Goal: Task Accomplishment & Management: Use online tool/utility

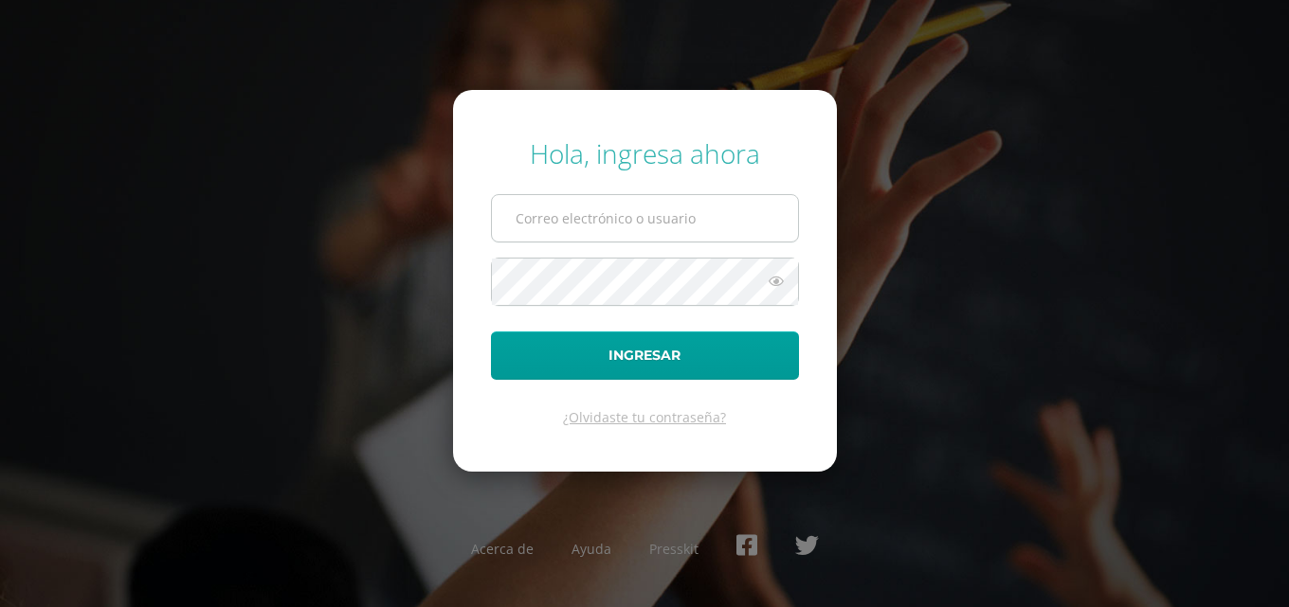
click at [688, 243] on span at bounding box center [645, 218] width 308 height 48
type input "[EMAIL_ADDRESS][DOMAIN_NAME]"
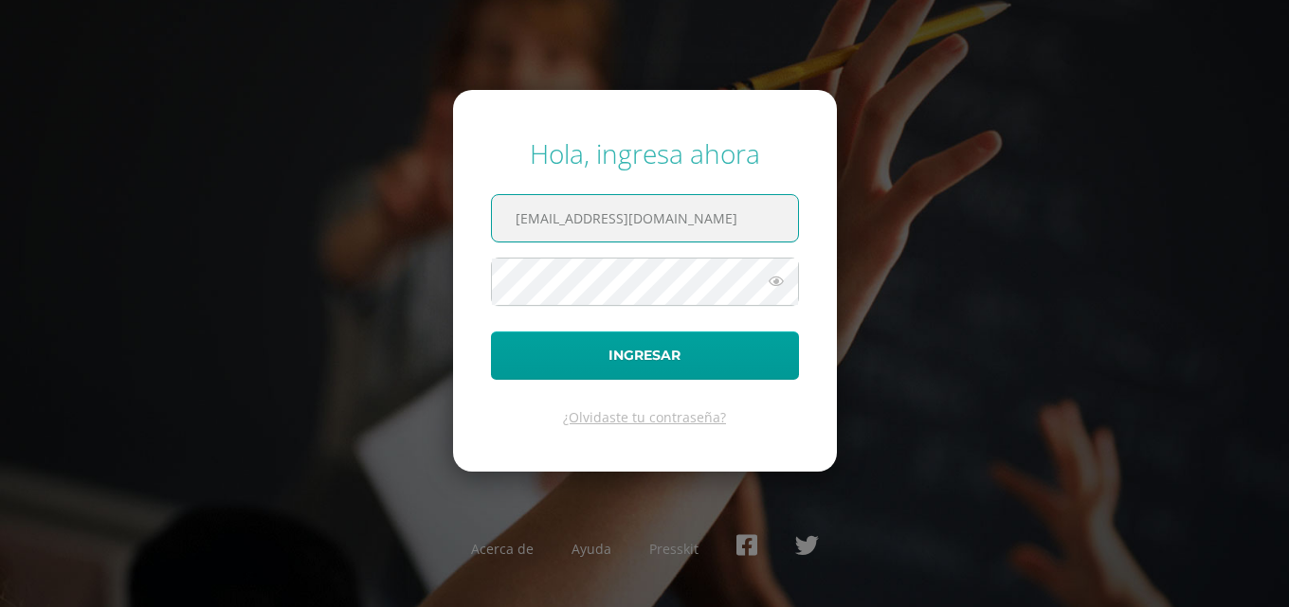
click at [659, 204] on input "[EMAIL_ADDRESS][DOMAIN_NAME]" at bounding box center [645, 218] width 306 height 46
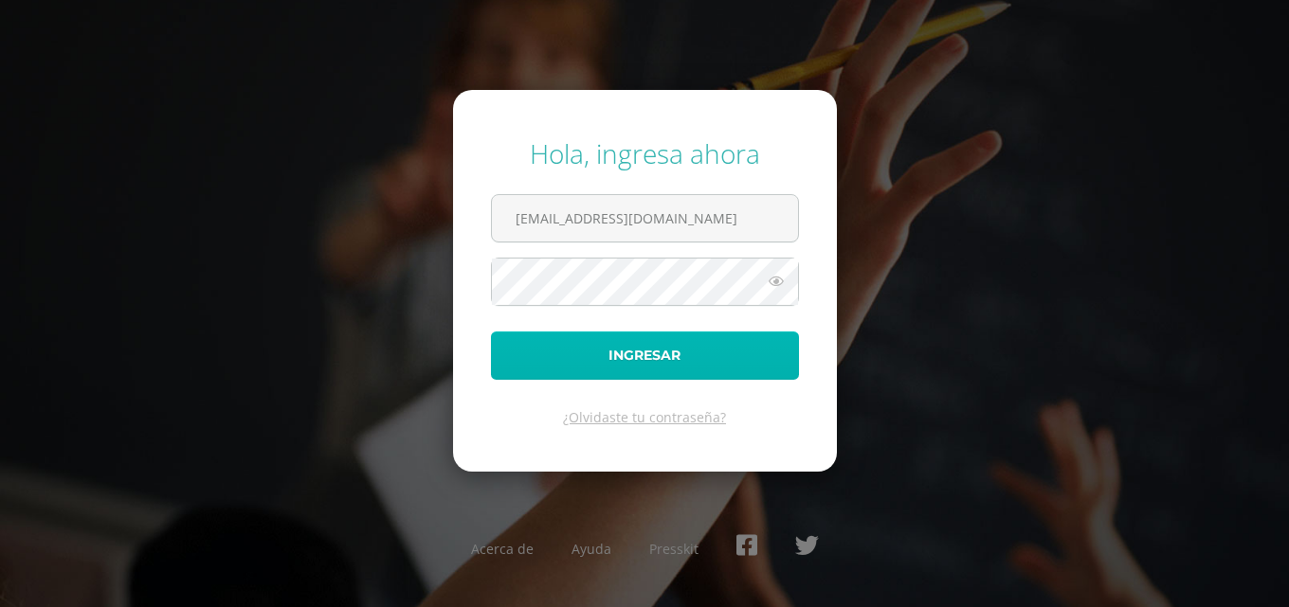
click at [554, 343] on button "Ingresar" at bounding box center [645, 356] width 308 height 48
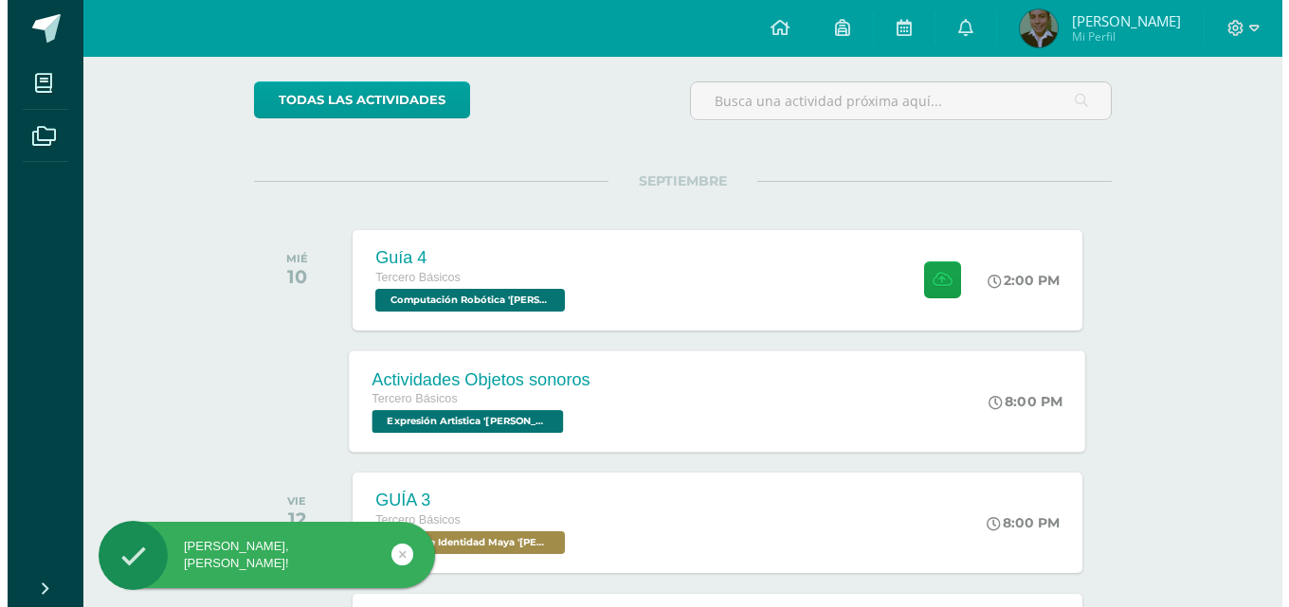
scroll to position [190, 0]
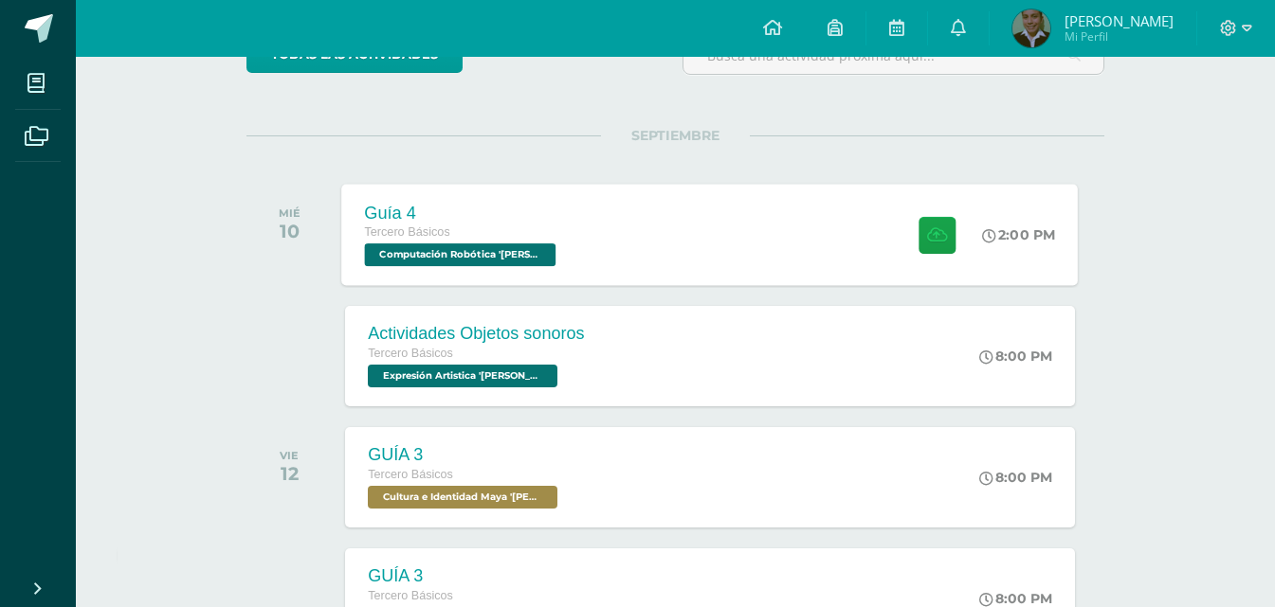
click at [512, 252] on span "Computación Robótica '[PERSON_NAME]'" at bounding box center [460, 255] width 191 height 23
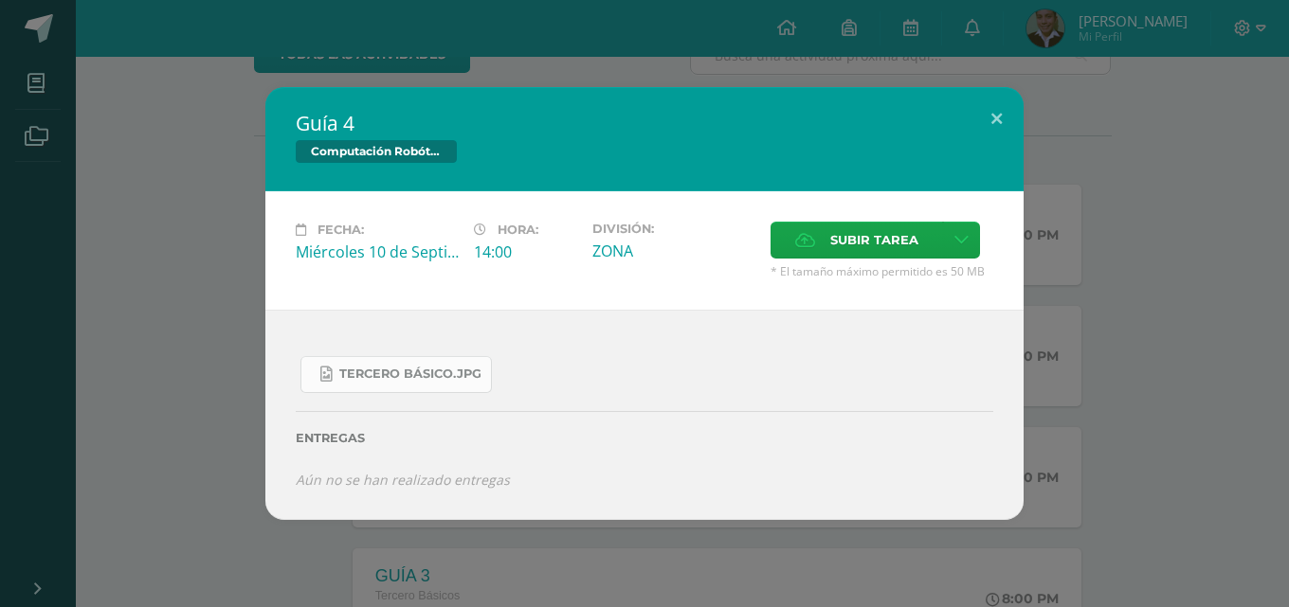
click at [428, 364] on link "Tercero Básico.jpg" at bounding box center [395, 374] width 191 height 37
